Goal: Information Seeking & Learning: Learn about a topic

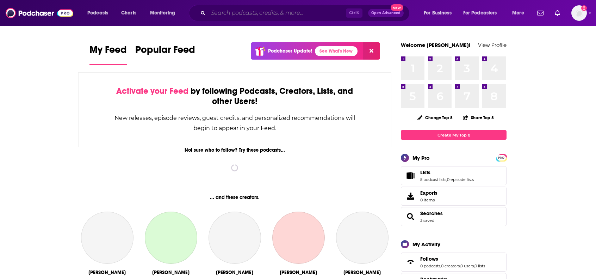
click at [301, 17] on input "Search podcasts, credits, & more..." at bounding box center [277, 12] width 138 height 11
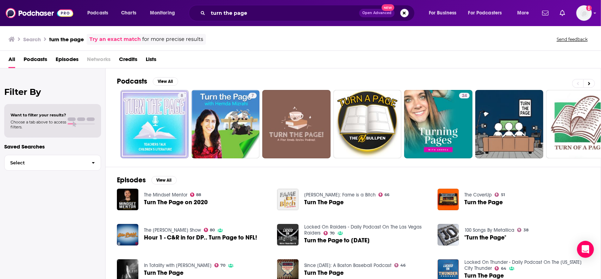
click at [337, 18] on div "turn the page Open Advanced New" at bounding box center [302, 13] width 226 height 16
click at [328, 14] on input "turn the page" at bounding box center [283, 12] width 151 height 11
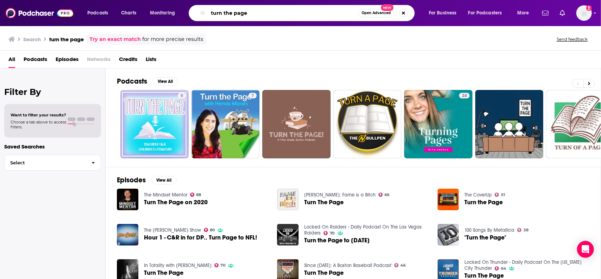
click at [328, 14] on input "turn the page" at bounding box center [283, 12] width 150 height 11
paste input "[GEOGRAPHIC_DATA]"
type input "[GEOGRAPHIC_DATA]"
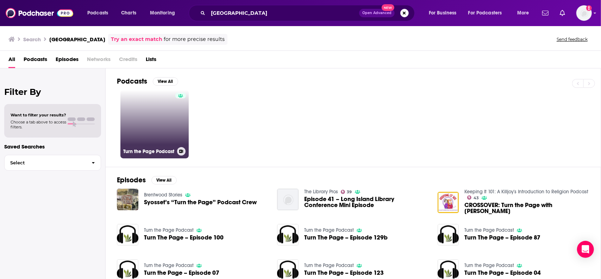
click at [150, 118] on link "Turn the Page Podcast" at bounding box center [155, 124] width 68 height 68
